Goal: Task Accomplishment & Management: Use online tool/utility

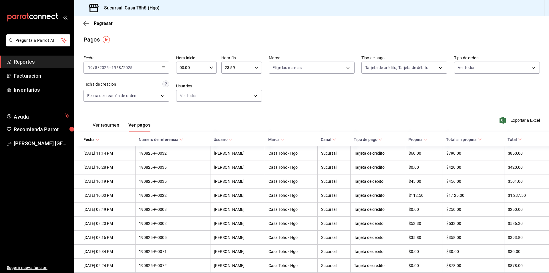
click at [164, 68] on icon "button" at bounding box center [164, 68] width 4 height 4
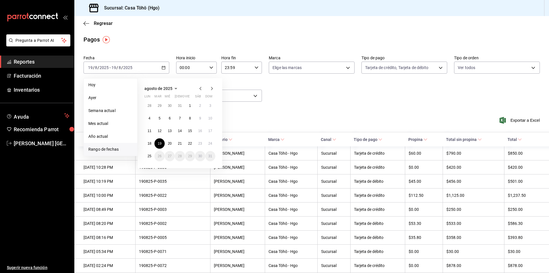
click at [320, 102] on div "Fecha [DATE] [DATE] - [DATE] [DATE] [DATE] [DATE] Semana actual Mes actual Año …" at bounding box center [312, 81] width 457 height 56
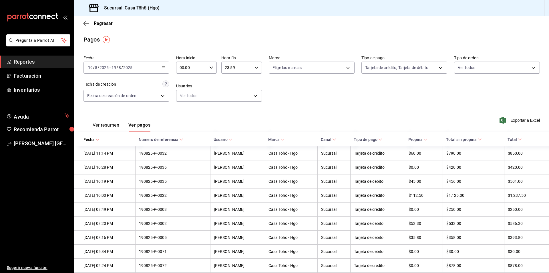
click at [164, 68] on \(Stroke\) "button" at bounding box center [163, 67] width 3 height 3
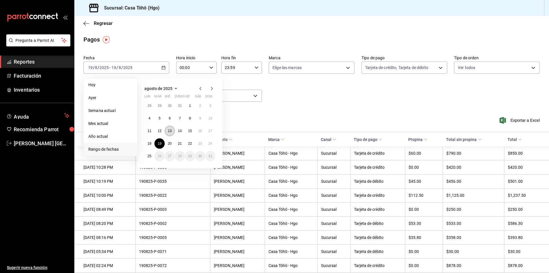
click at [169, 132] on abbr "13" at bounding box center [170, 131] width 4 height 4
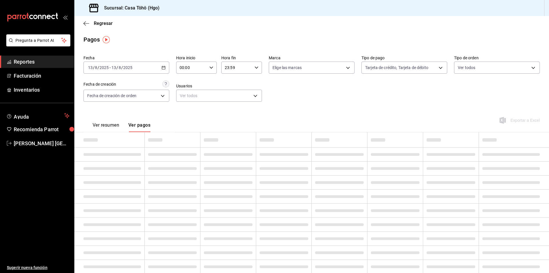
click at [169, 132] on td at bounding box center [172, 139] width 56 height 15
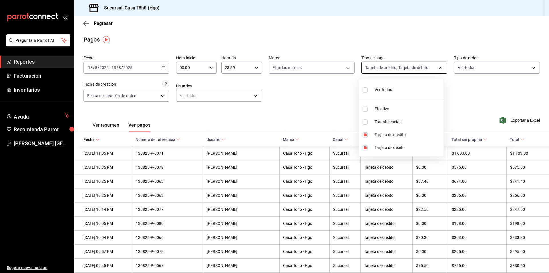
click at [400, 65] on body "Pregunta a Parrot AI Reportes Facturación Inventarios Ayuda Recomienda Parrot […" at bounding box center [274, 136] width 549 height 273
click at [514, 120] on div at bounding box center [274, 136] width 549 height 273
click at [516, 123] on span "Exportar a Excel" at bounding box center [520, 120] width 39 height 7
